Goal: Check status

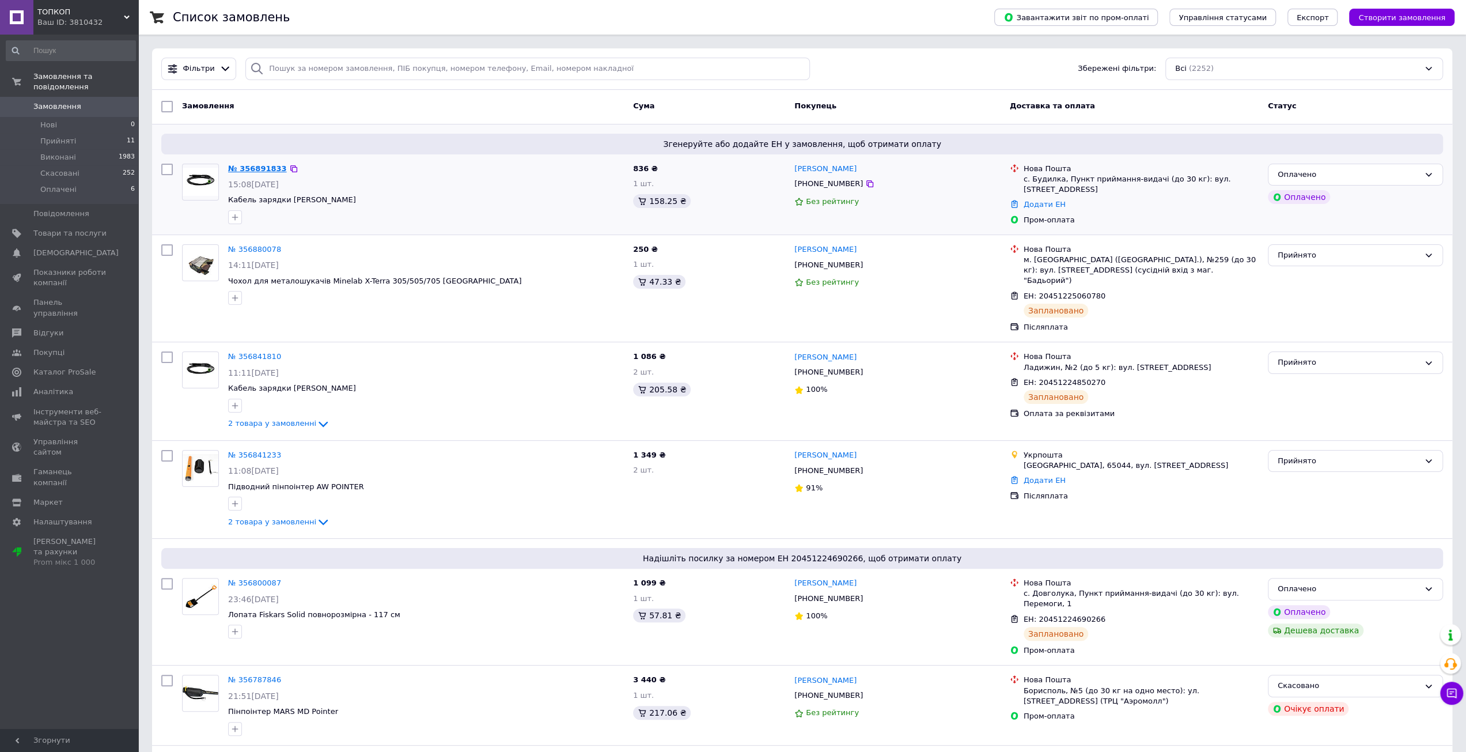
click at [259, 164] on link "№ 356891833" at bounding box center [257, 168] width 59 height 9
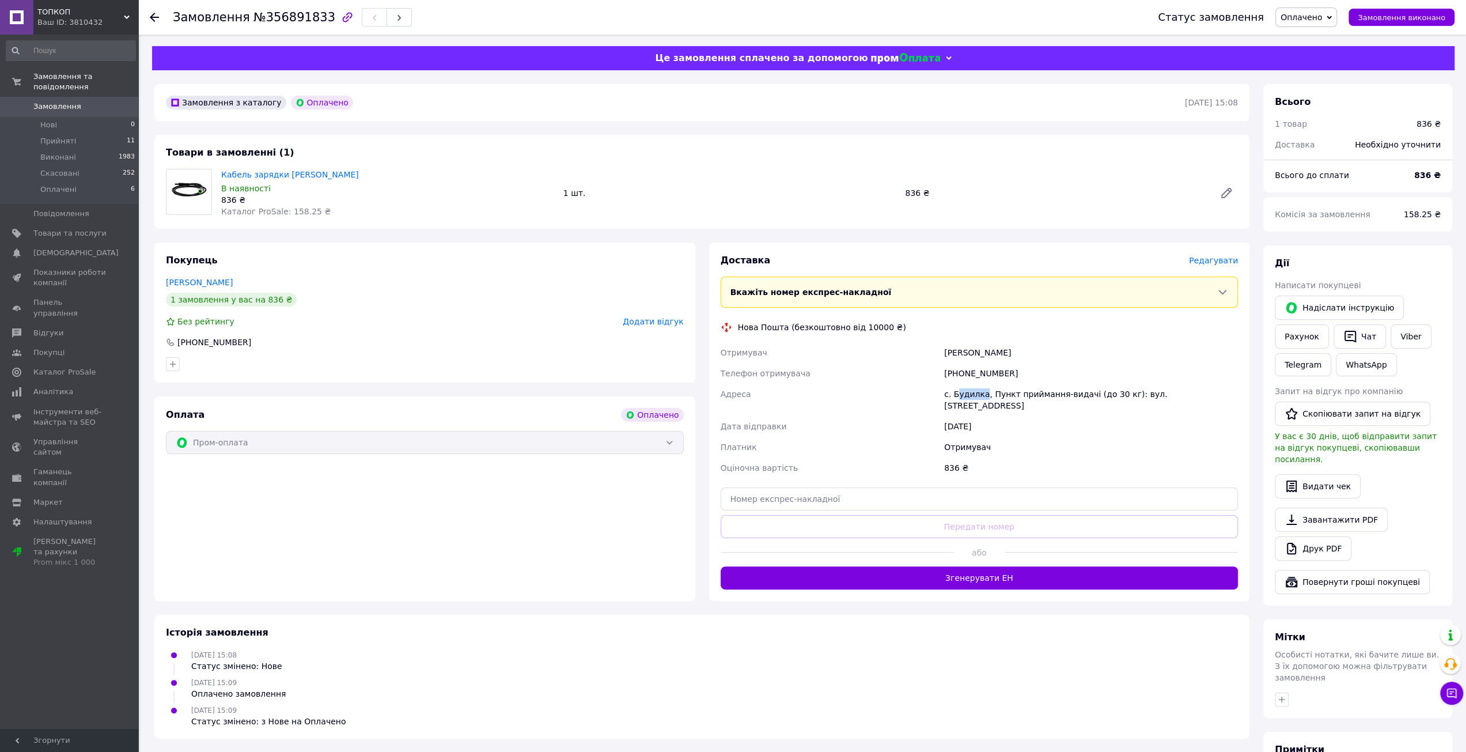
drag, startPoint x: 955, startPoint y: 397, endPoint x: 980, endPoint y: 401, distance: 25.6
click at [980, 401] on div "с. Будилка, Пункт приймання-видачі (до 30 кг): вул. [STREET_ADDRESS]" at bounding box center [1091, 400] width 298 height 32
copy div "удилка"
drag, startPoint x: 958, startPoint y: 372, endPoint x: 1024, endPoint y: 370, distance: 65.7
click at [1023, 370] on div "[PHONE_NUMBER]" at bounding box center [1091, 373] width 298 height 21
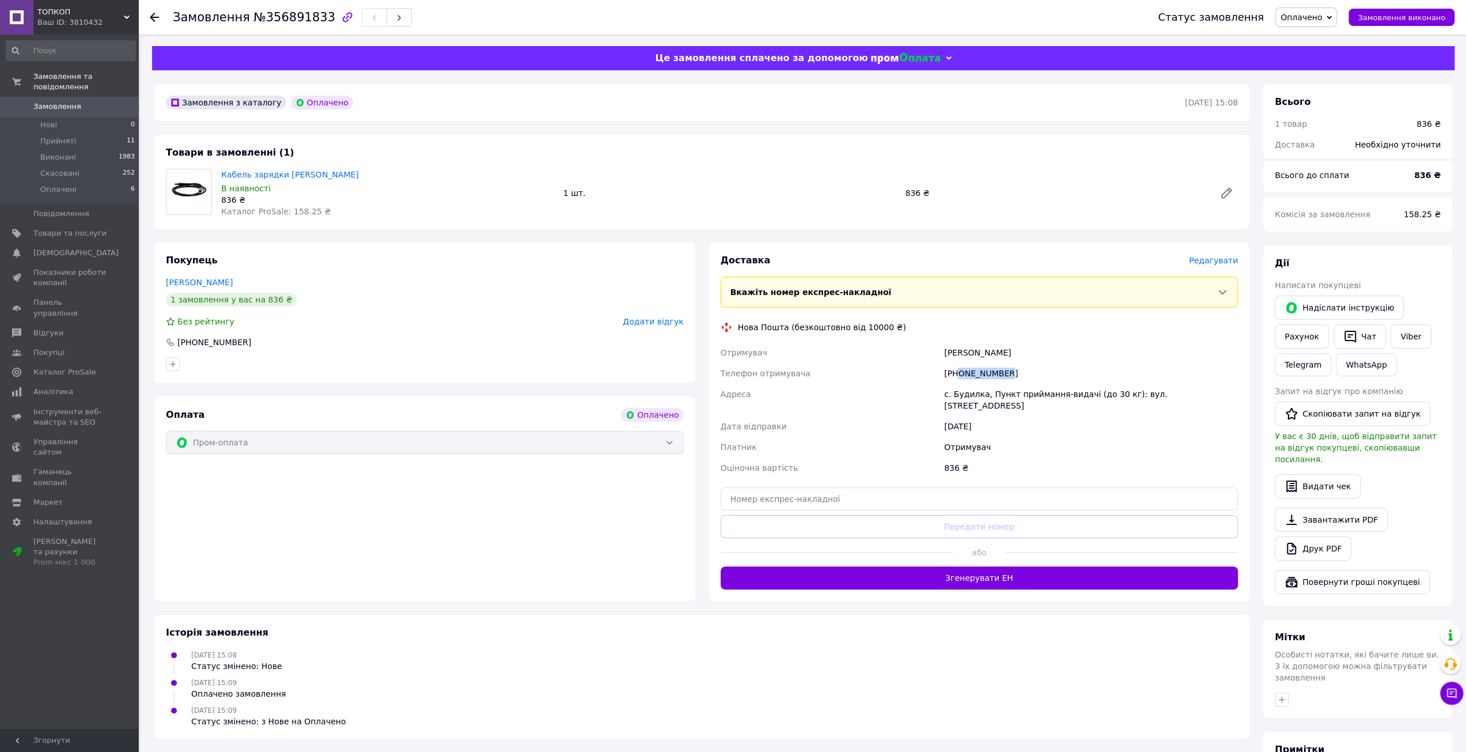
copy div "0982227140"
drag, startPoint x: 947, startPoint y: 354, endPoint x: 967, endPoint y: 358, distance: 20.0
click at [967, 358] on div "[PERSON_NAME]" at bounding box center [1091, 352] width 298 height 21
copy div "відер"
drag, startPoint x: 979, startPoint y: 352, endPoint x: 1010, endPoint y: 356, distance: 31.9
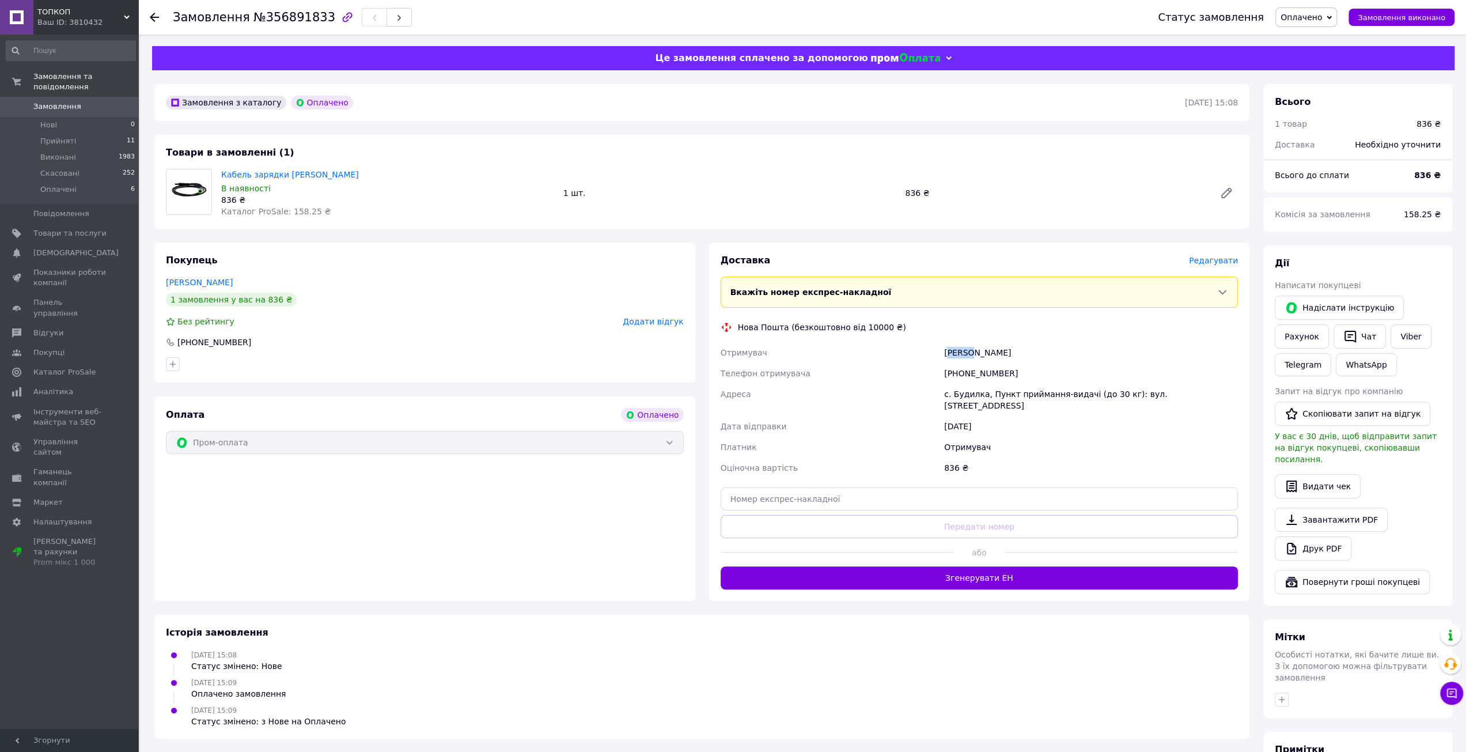
click at [1010, 356] on div "[PERSON_NAME]" at bounding box center [1091, 352] width 298 height 21
copy div "лександр"
drag, startPoint x: 954, startPoint y: 397, endPoint x: 979, endPoint y: 400, distance: 25.6
click at [979, 400] on div "с. Будилка, Пункт приймання-видачі (до 30 кг): вул. [STREET_ADDRESS]" at bounding box center [1091, 400] width 298 height 32
copy div "удилка"
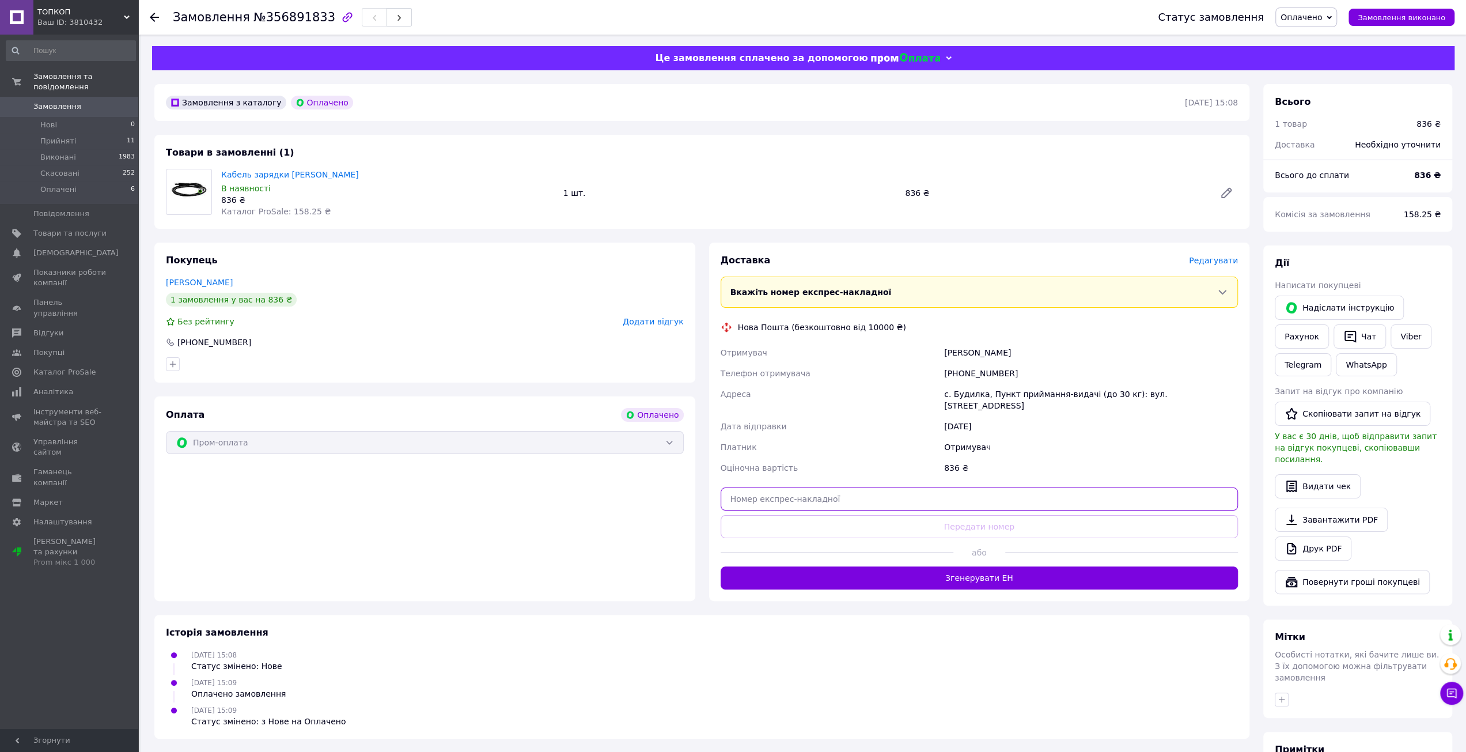
click at [977, 490] on input "text" at bounding box center [980, 498] width 518 height 23
paste input "20451225154889"
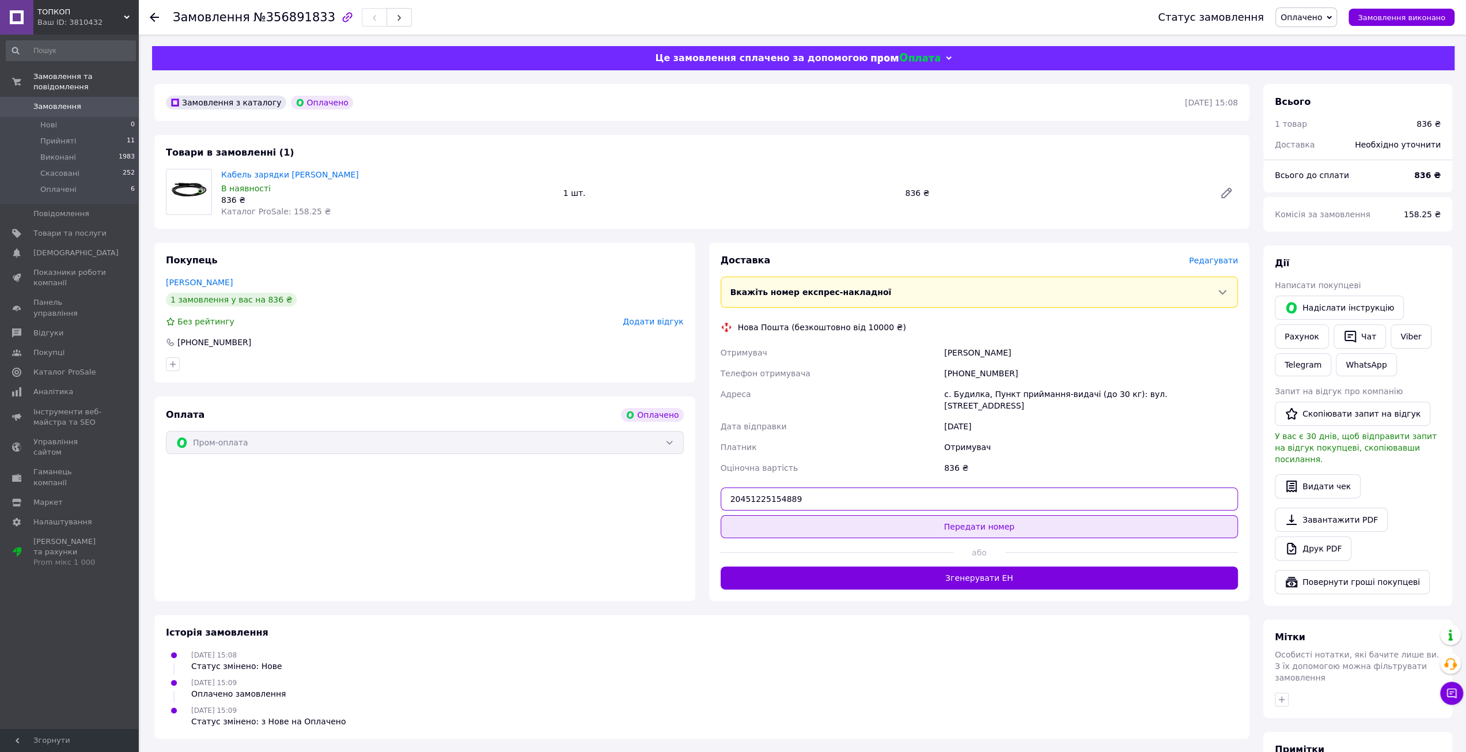
type input "20451225154889"
click at [984, 515] on button "Передати номер" at bounding box center [980, 526] width 518 height 23
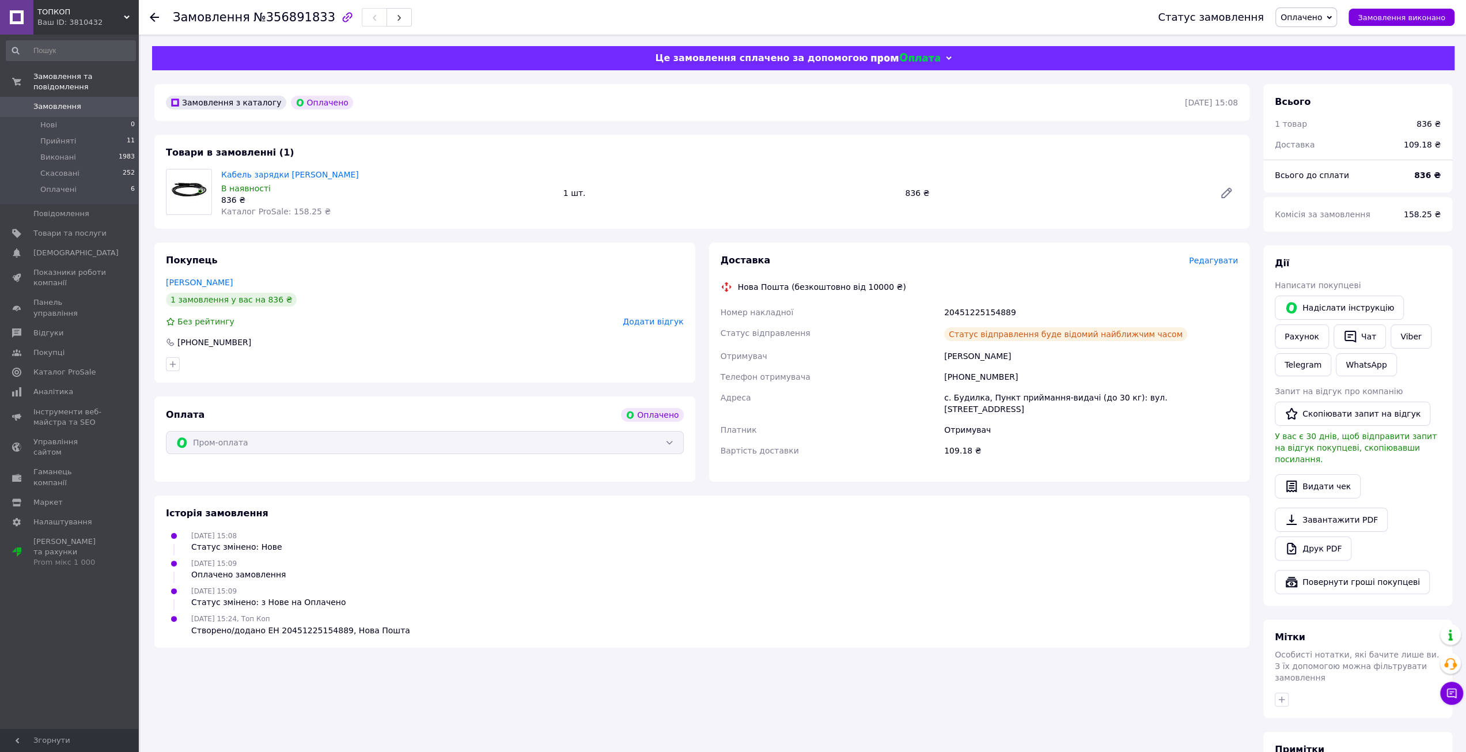
click at [54, 101] on span "Замовлення" at bounding box center [57, 106] width 48 height 10
